Goal: Task Accomplishment & Management: Use online tool/utility

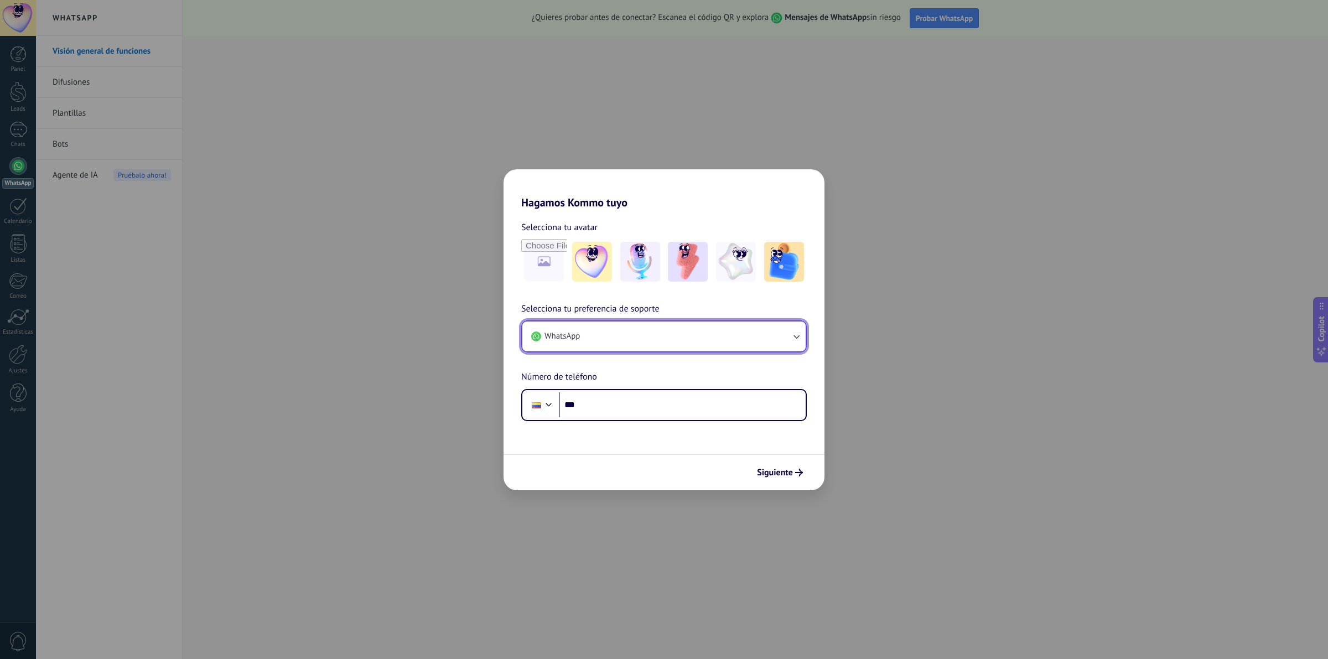
click at [640, 328] on button "WhatsApp" at bounding box center [663, 336] width 283 height 30
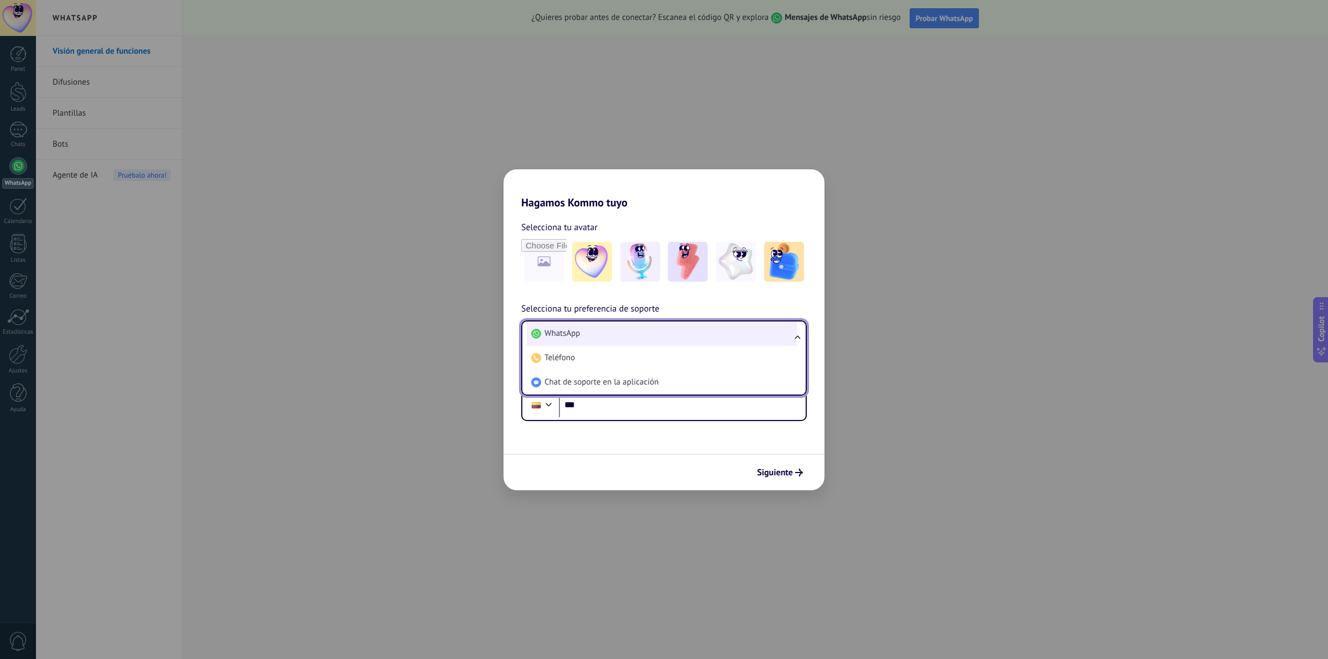
click at [676, 331] on li "WhatsApp" at bounding box center [662, 333] width 270 height 24
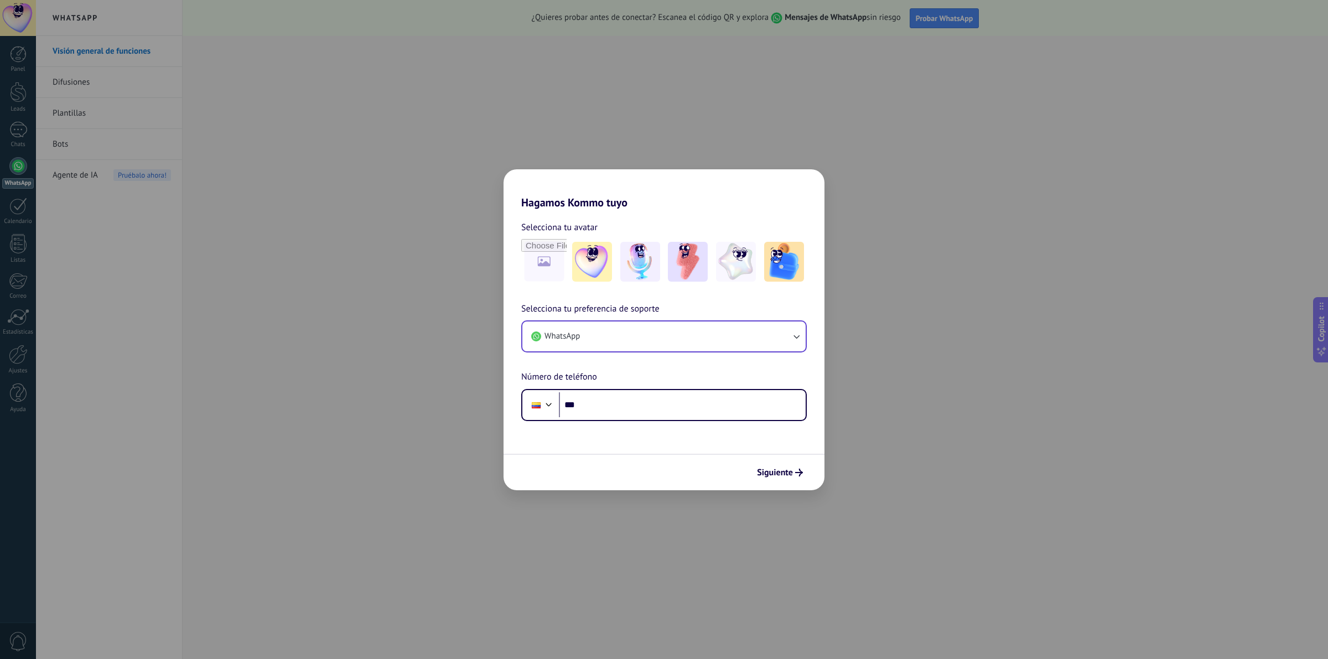
click at [881, 236] on div "Hagamos Kommo tuyo Selecciona tu avatar Selecciona tu preferencia de soporte Wh…" at bounding box center [664, 329] width 1328 height 659
click at [593, 173] on h2 "Hagamos Kommo tuyo" at bounding box center [663, 189] width 321 height 40
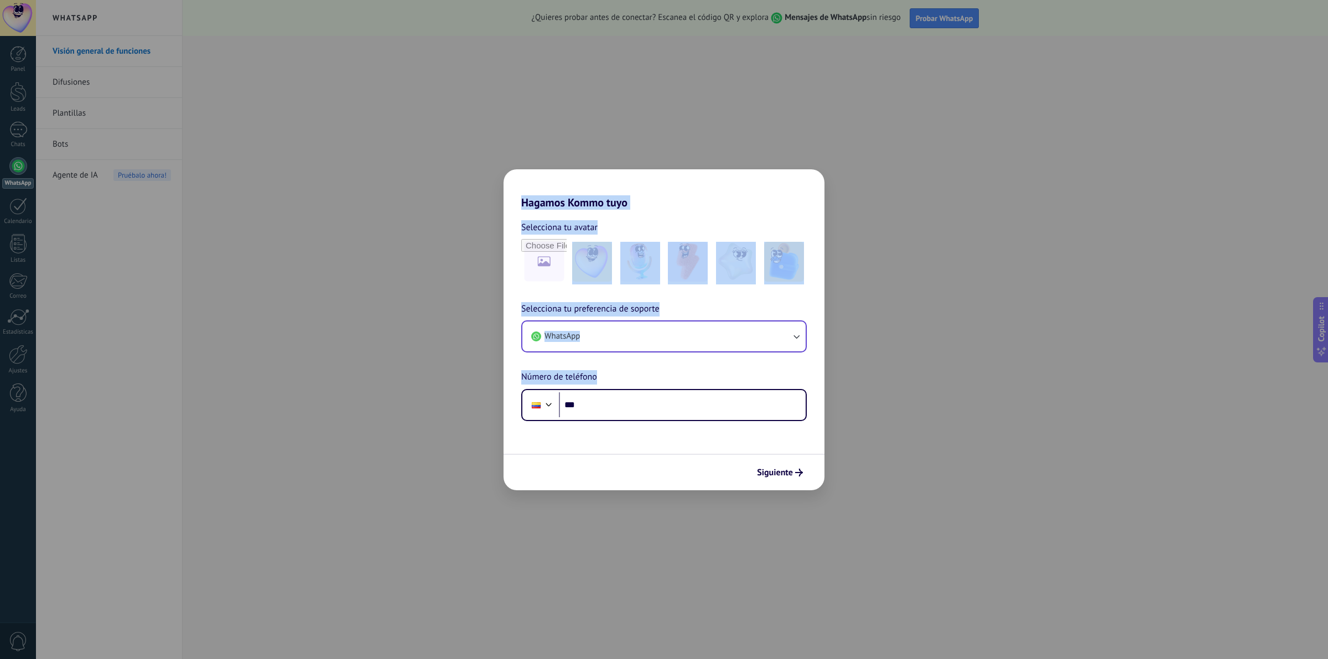
drag, startPoint x: 418, startPoint y: 133, endPoint x: 937, endPoint y: 559, distance: 671.0
click at [937, 559] on div "Hagamos Kommo tuyo Selecciona tu avatar Selecciona tu preferencia de soporte Wh…" at bounding box center [664, 329] width 1328 height 659
